Goal: Task Accomplishment & Management: Use online tool/utility

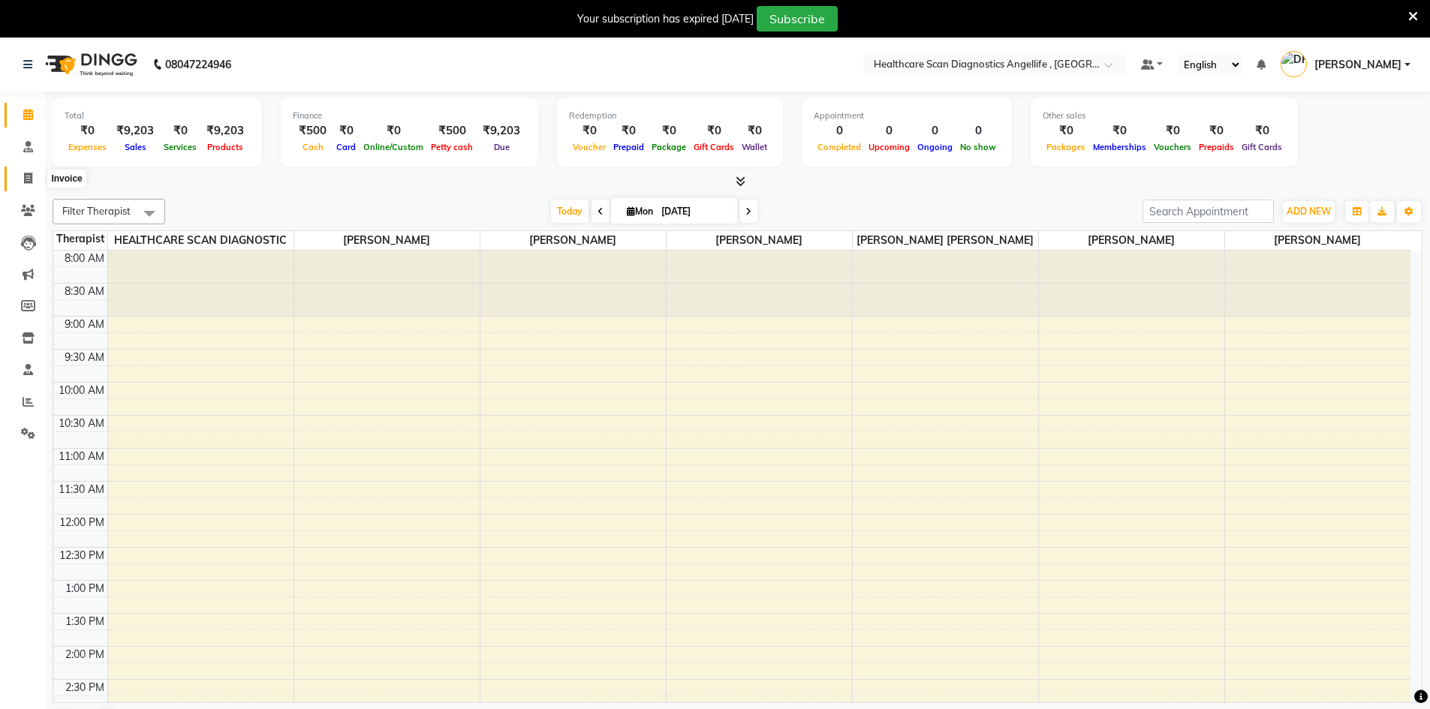
click at [24, 177] on icon at bounding box center [28, 178] width 8 height 11
select select "service"
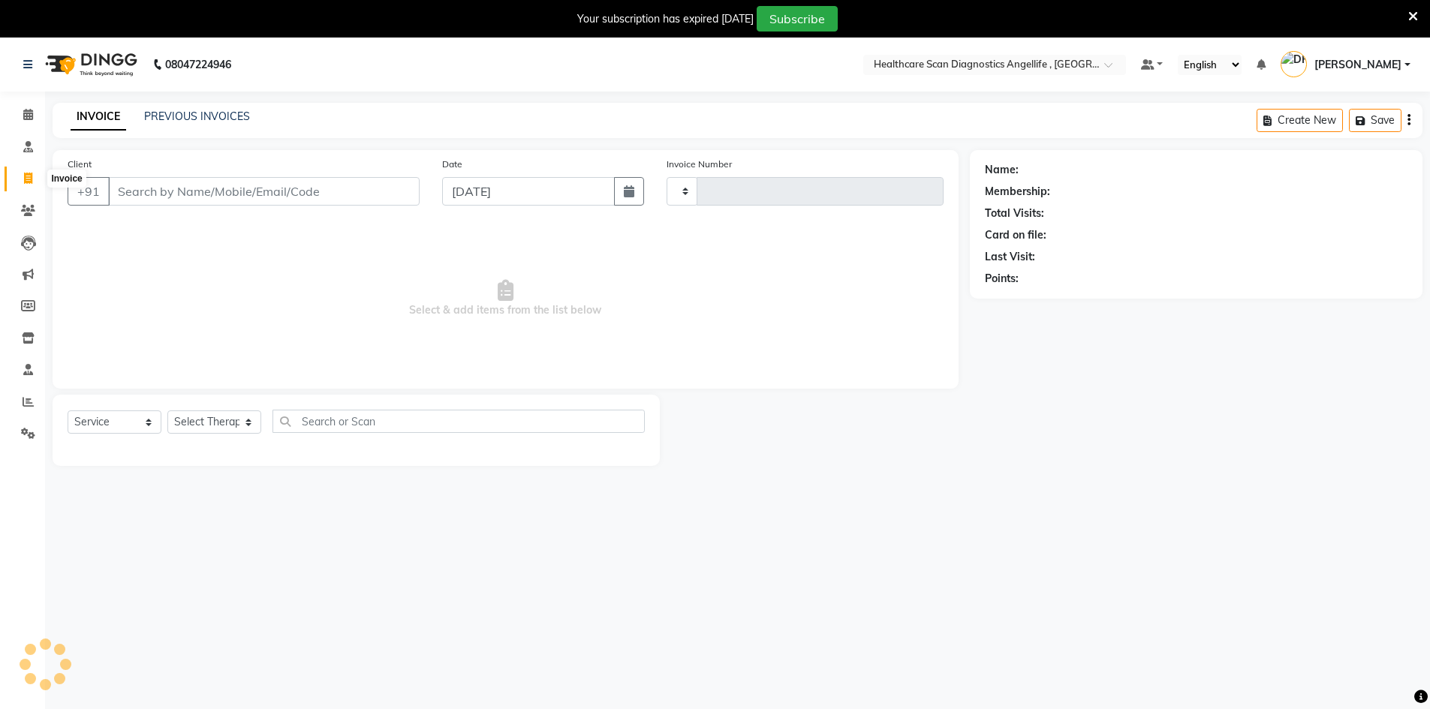
type input "0310"
select select "5671"
click at [209, 109] on div "PREVIOUS INVOICES" at bounding box center [197, 117] width 106 height 16
click at [206, 121] on link "PREVIOUS INVOICES" at bounding box center [197, 117] width 106 height 14
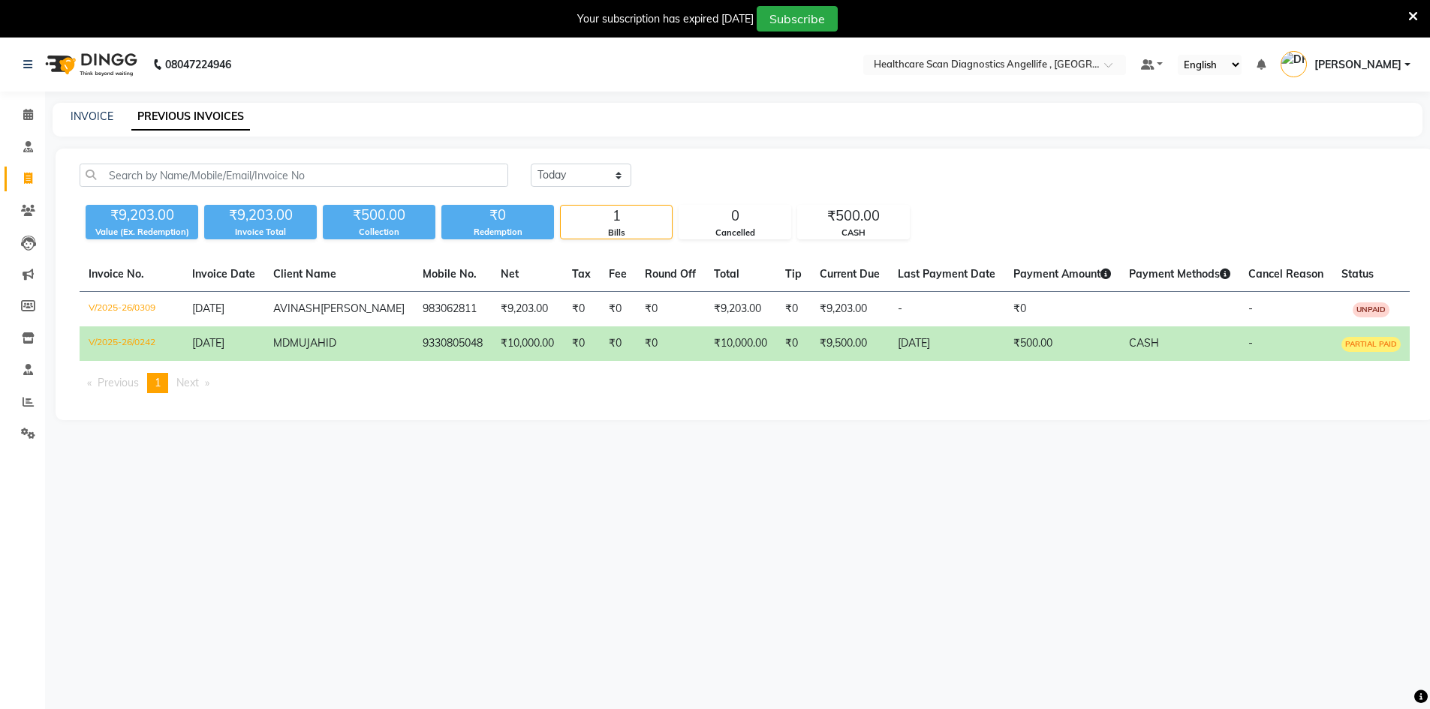
click at [116, 360] on td "V/2025-26/0242" at bounding box center [132, 344] width 104 height 35
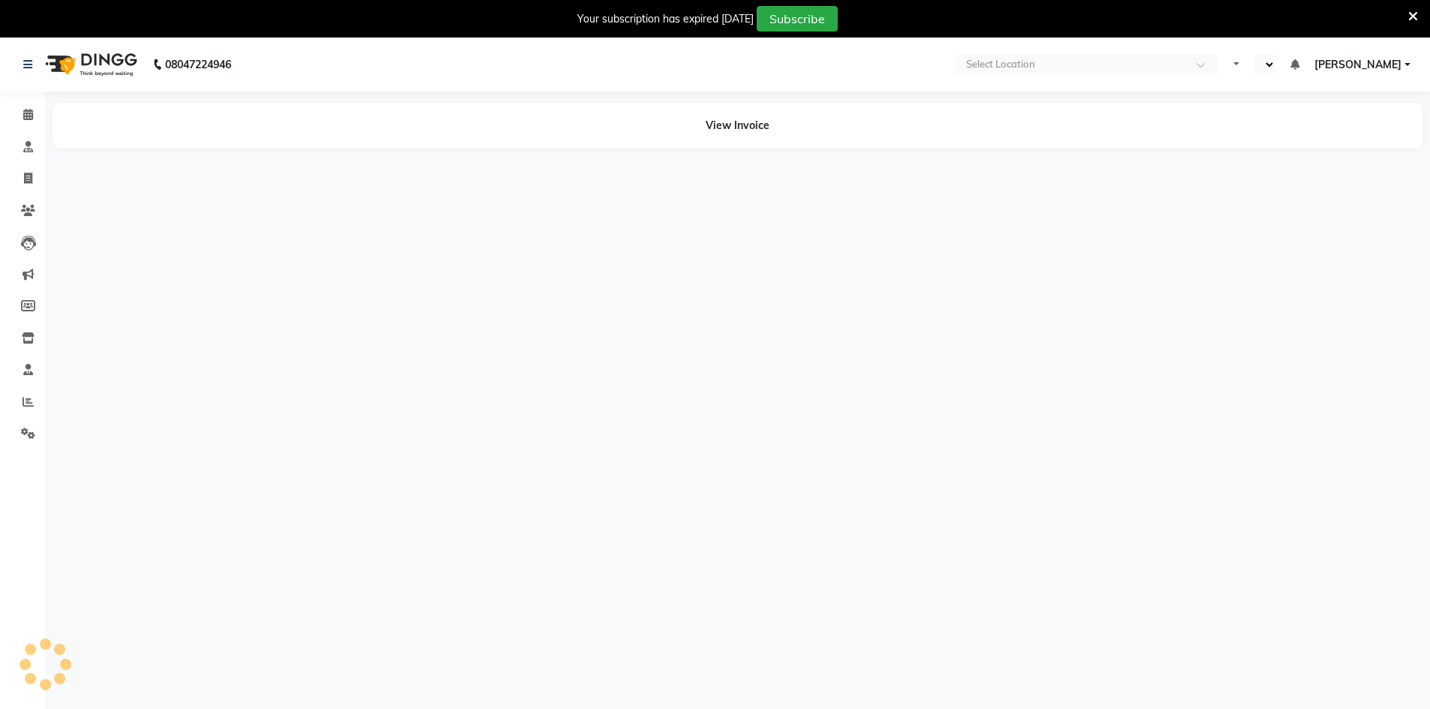
select select "en"
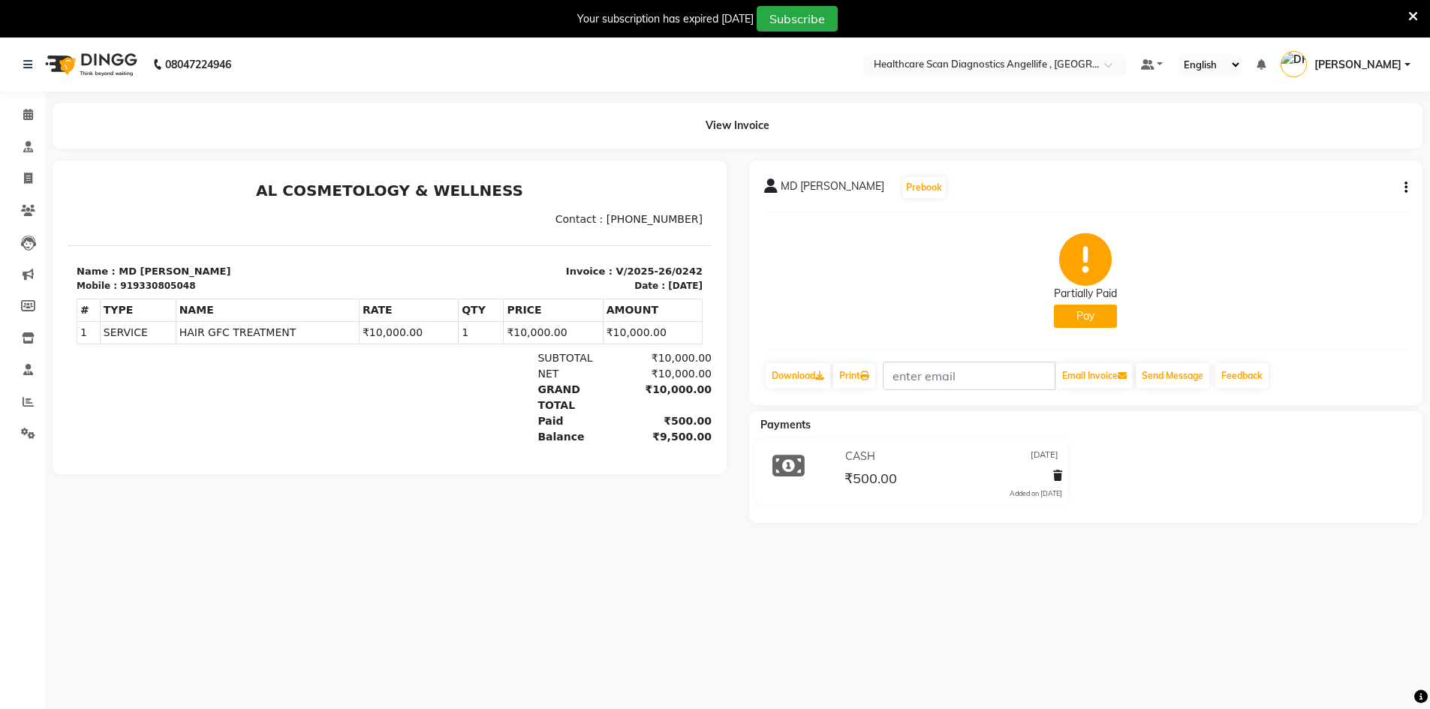
scroll to position [6, 0]
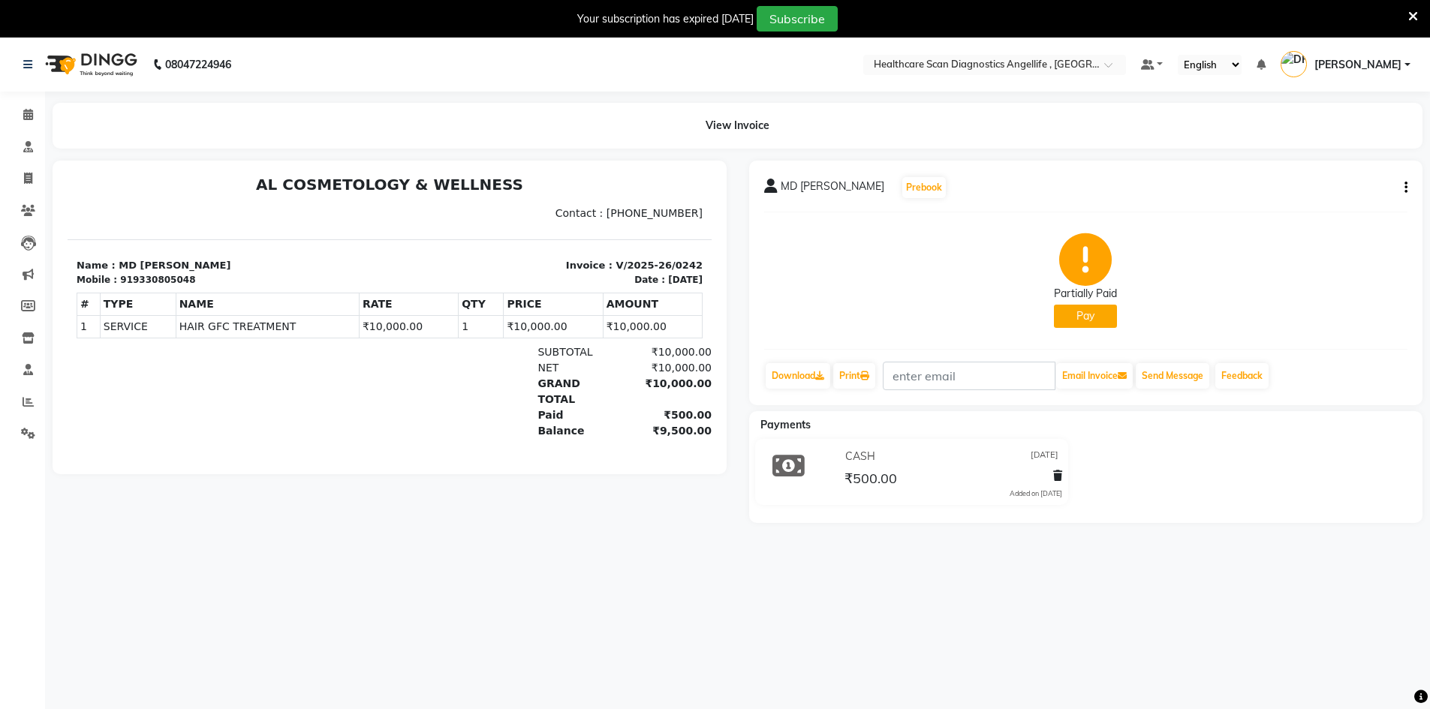
drag, startPoint x: 693, startPoint y: 364, endPoint x: 781, endPoint y: 625, distance: 274.9
